Goal: Navigation & Orientation: Find specific page/section

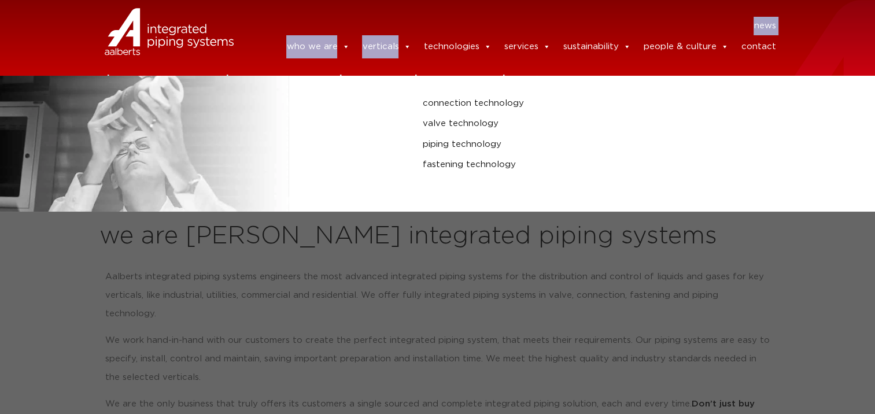
drag, startPoint x: 418, startPoint y: 30, endPoint x: 414, endPoint y: 42, distance: 12.8
click at [414, 42] on div "news news who we are we are Aalberts integrated piping systems our mission our …" at bounding box center [513, 37] width 536 height 75
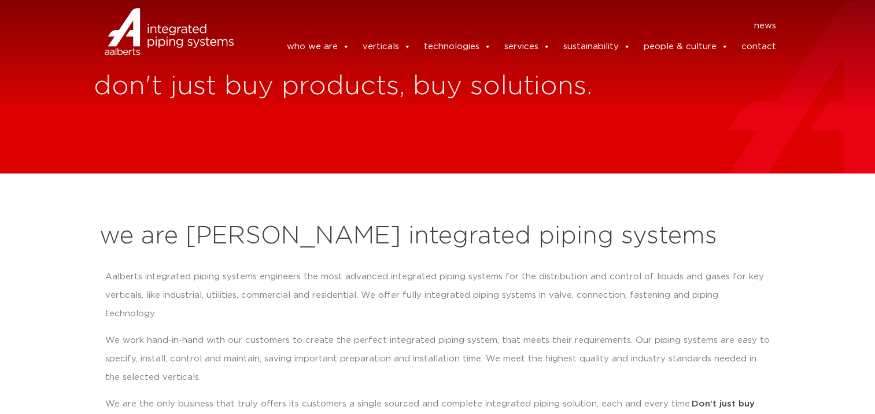
click at [661, 75] on header "news news who we are we are Aalberts integrated piping systems our mission our …" at bounding box center [437, 37] width 875 height 75
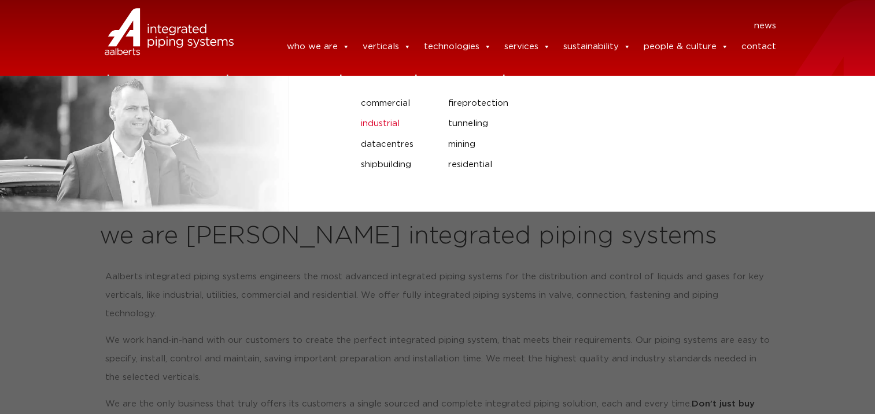
click at [412, 124] on link "industrial" at bounding box center [396, 123] width 70 height 15
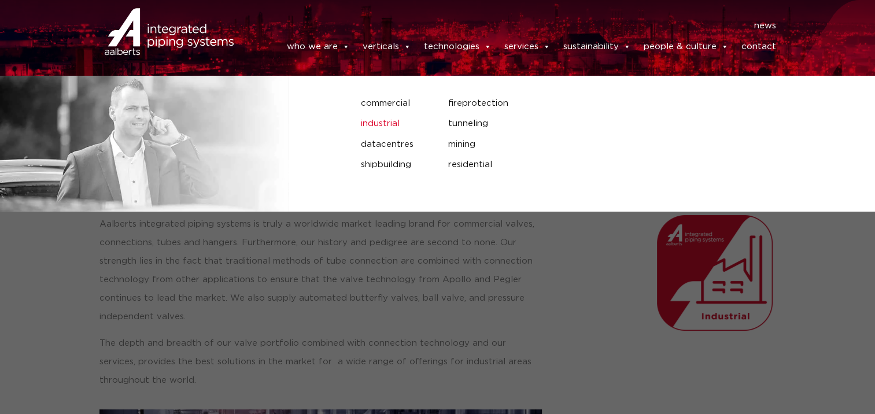
click at [399, 123] on link "industrial" at bounding box center [396, 123] width 70 height 15
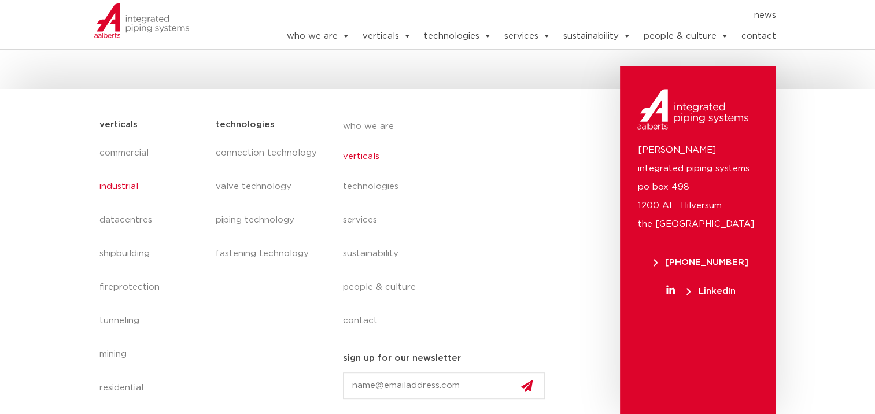
scroll to position [479, 0]
click at [371, 161] on link "verticals" at bounding box center [449, 157] width 212 height 27
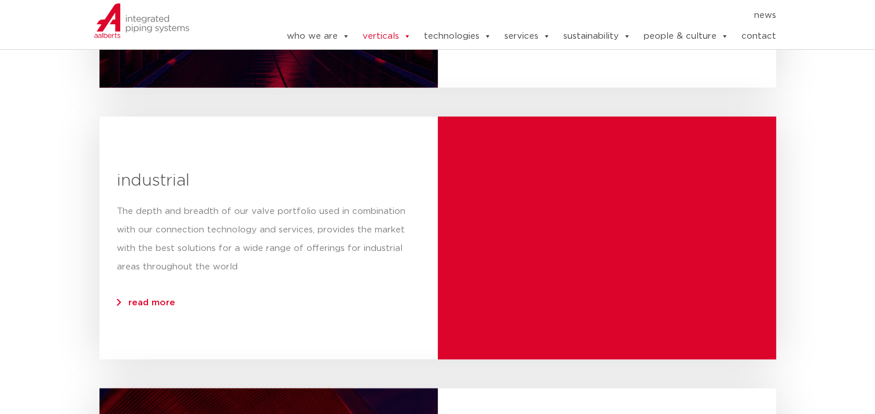
scroll to position [2255, 0]
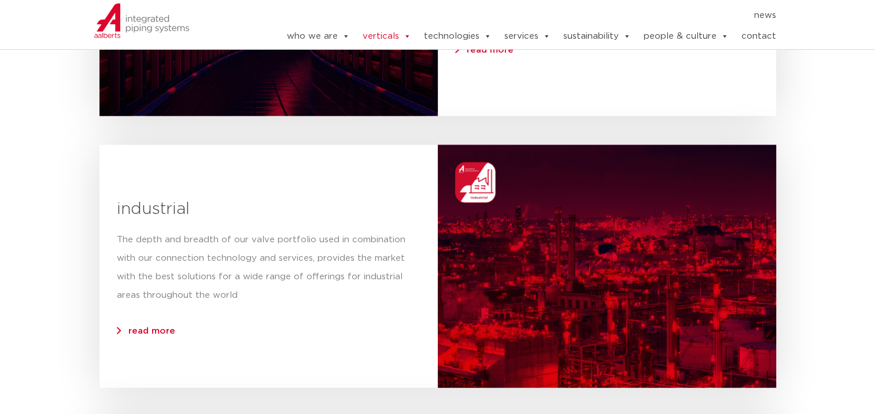
click at [157, 332] on span "read more" at bounding box center [151, 331] width 47 height 9
